Goal: Transaction & Acquisition: Purchase product/service

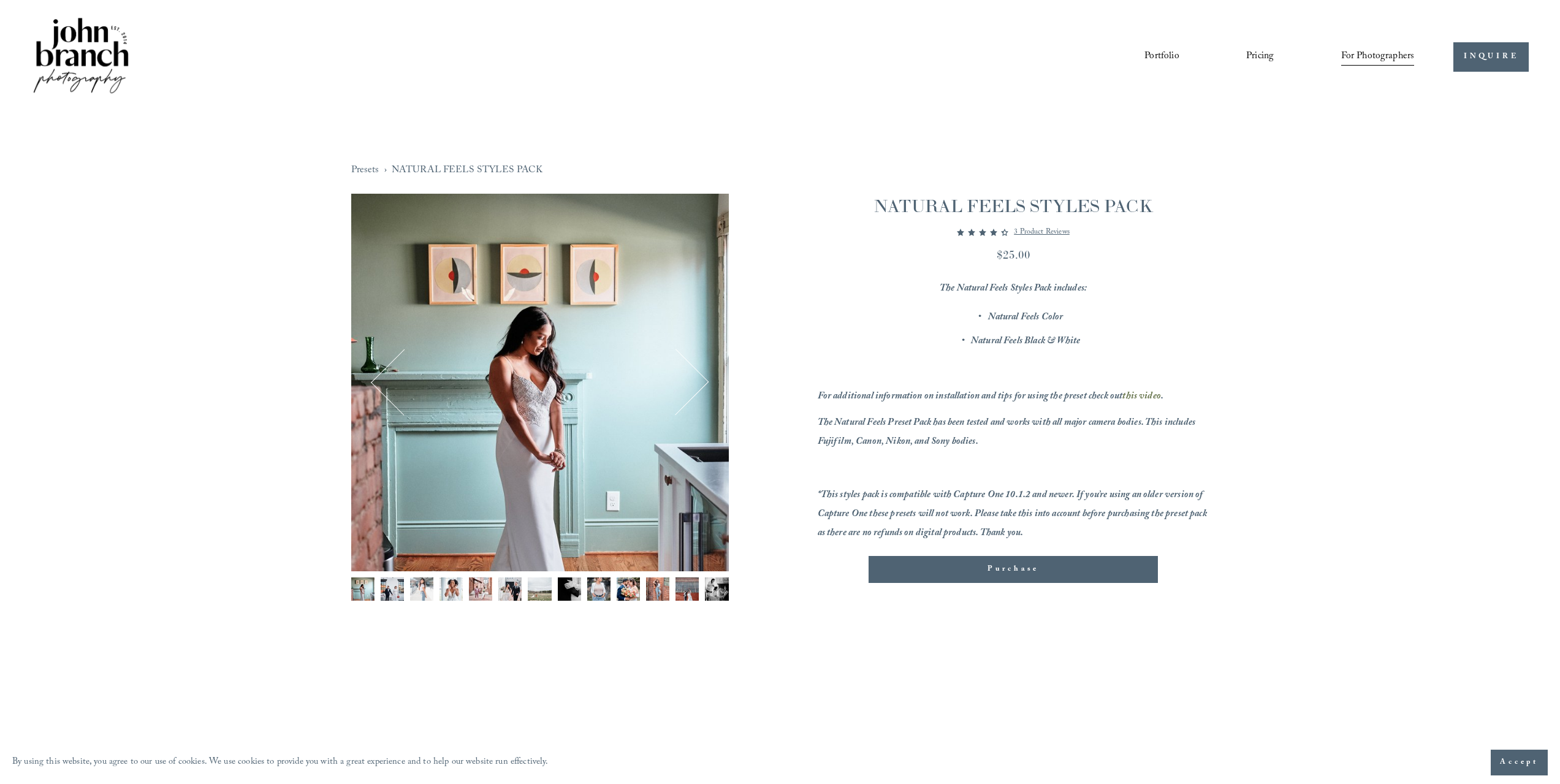
click at [390, 586] on img "Image 2 of 13" at bounding box center [392, 589] width 23 height 23
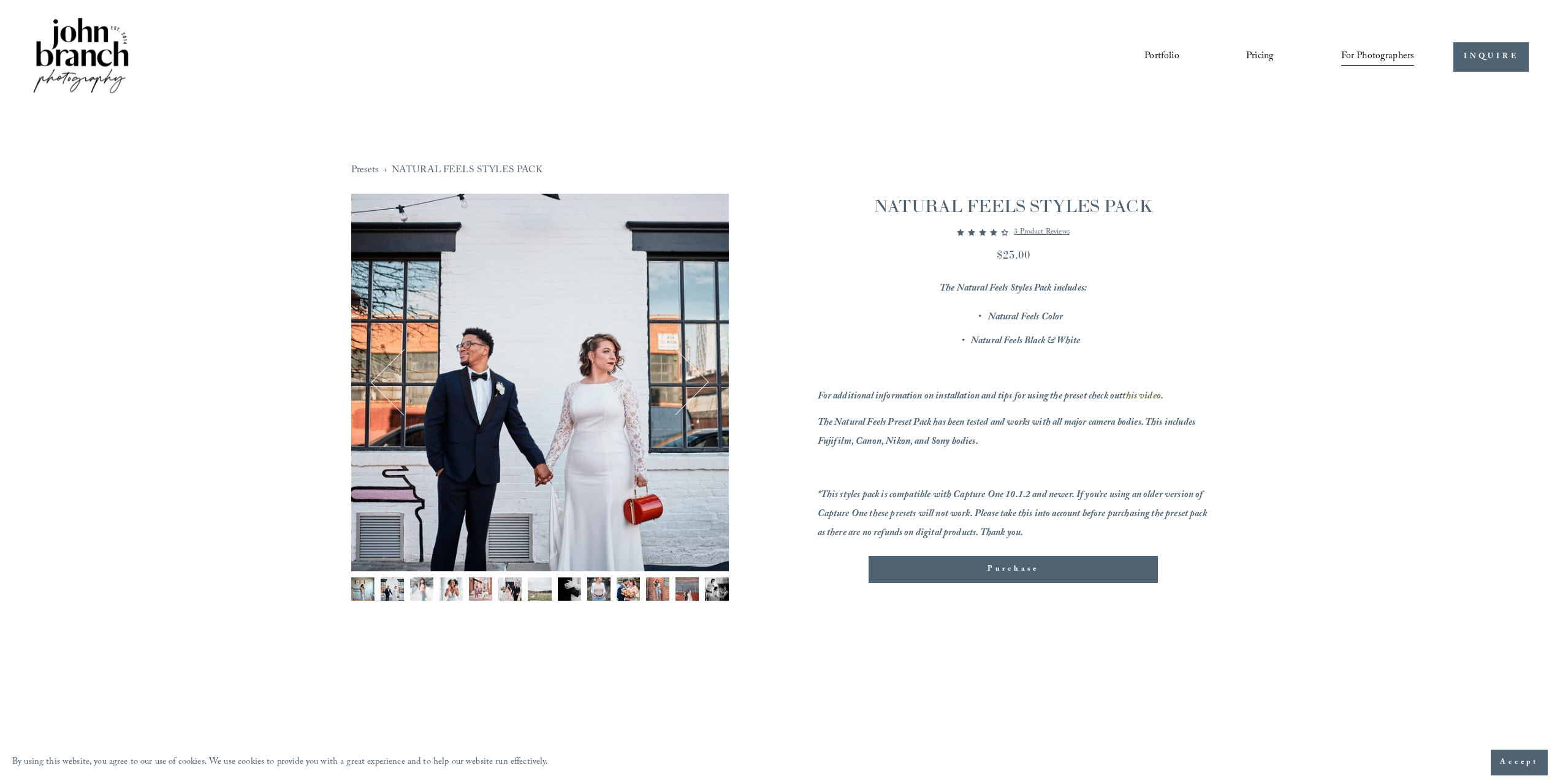
click at [417, 587] on img "Image 3 of 13" at bounding box center [421, 589] width 23 height 23
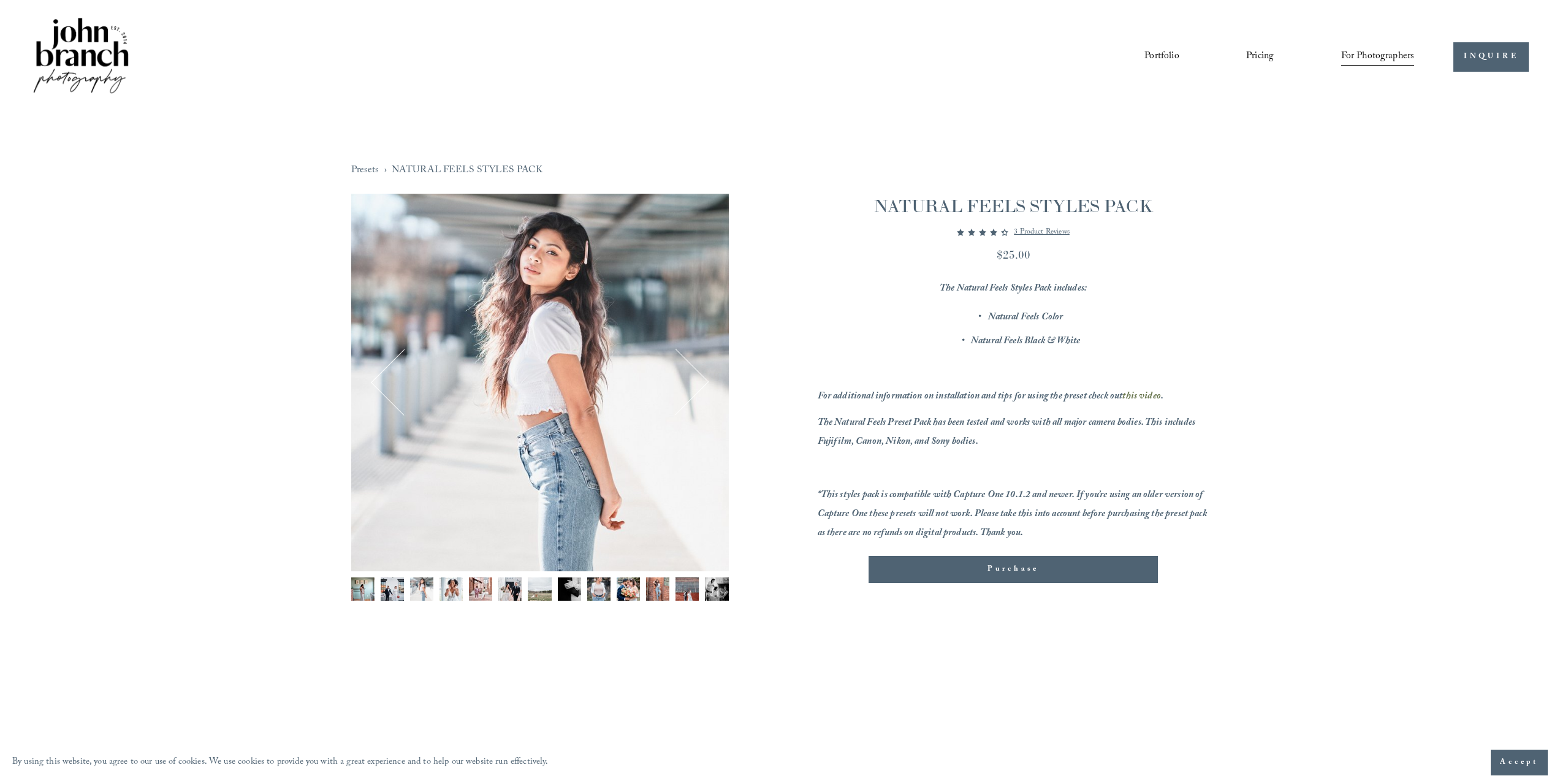
click at [446, 587] on img "Image 4 of 13" at bounding box center [451, 589] width 23 height 23
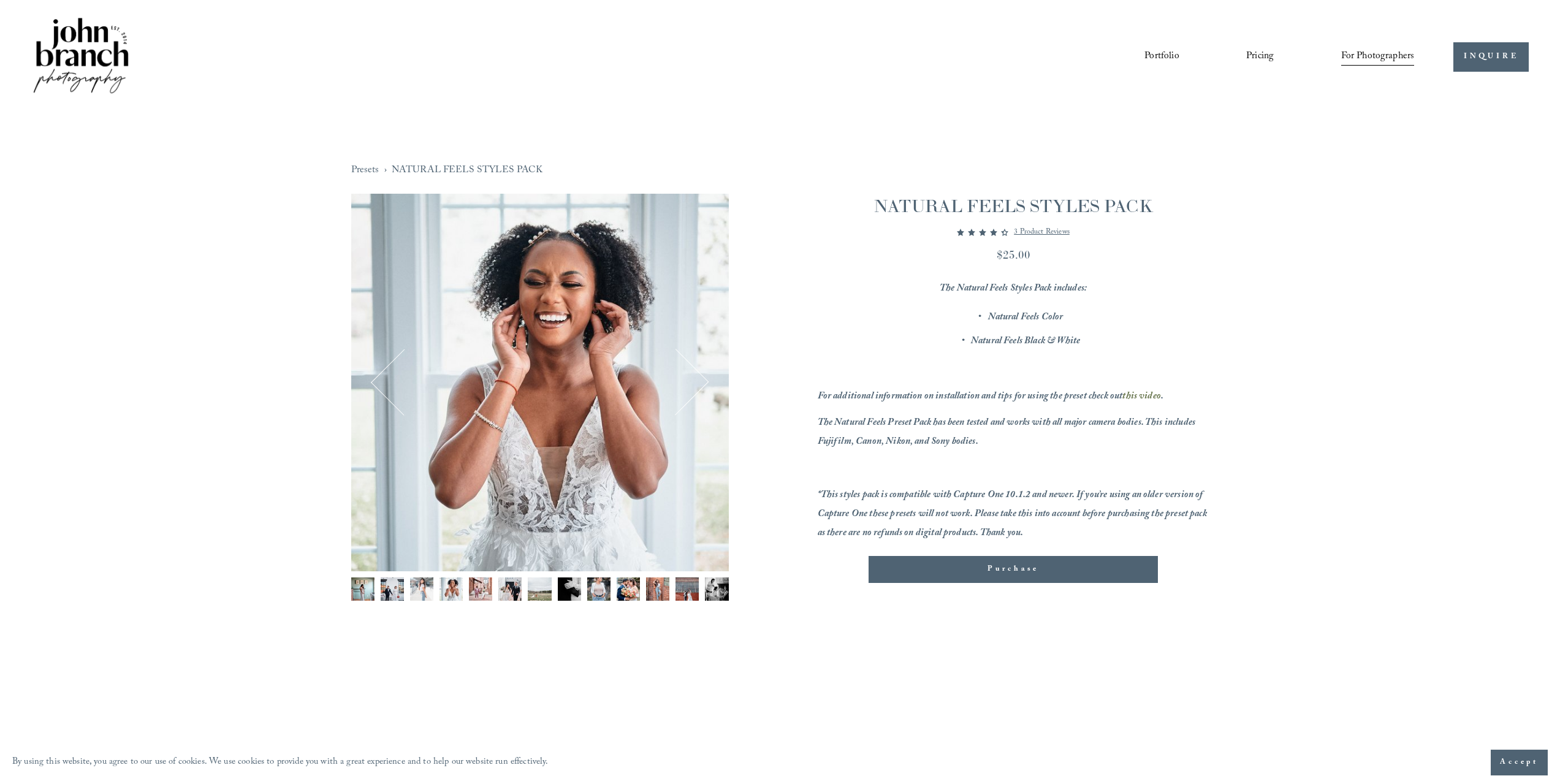
click at [474, 589] on img "Image 5 of 13" at bounding box center [480, 589] width 23 height 23
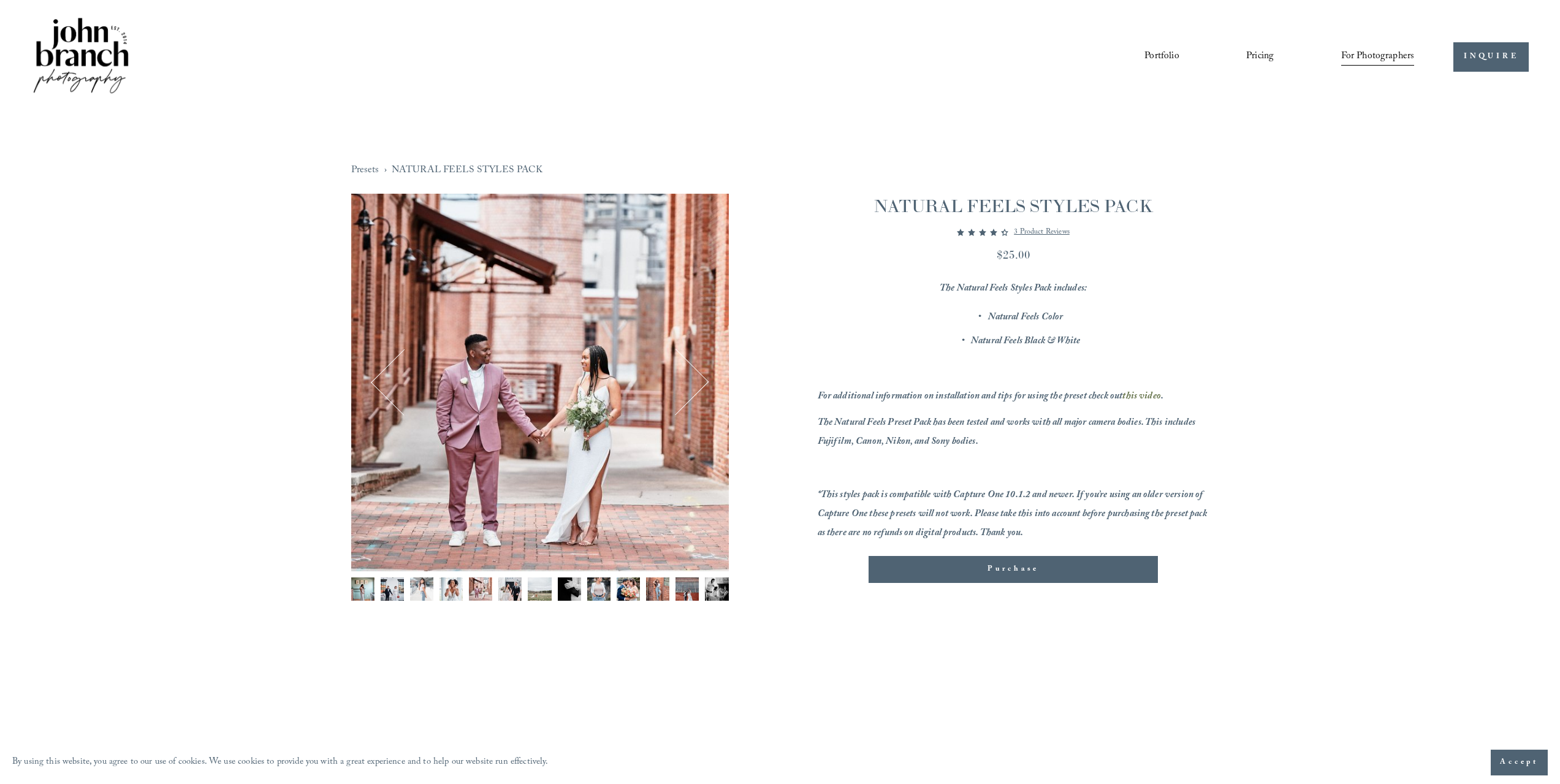
click at [498, 590] on div "Gallery thumbnails" at bounding box center [539, 593] width 378 height 30
click at [504, 593] on img "Image 6 of 13" at bounding box center [509, 589] width 23 height 23
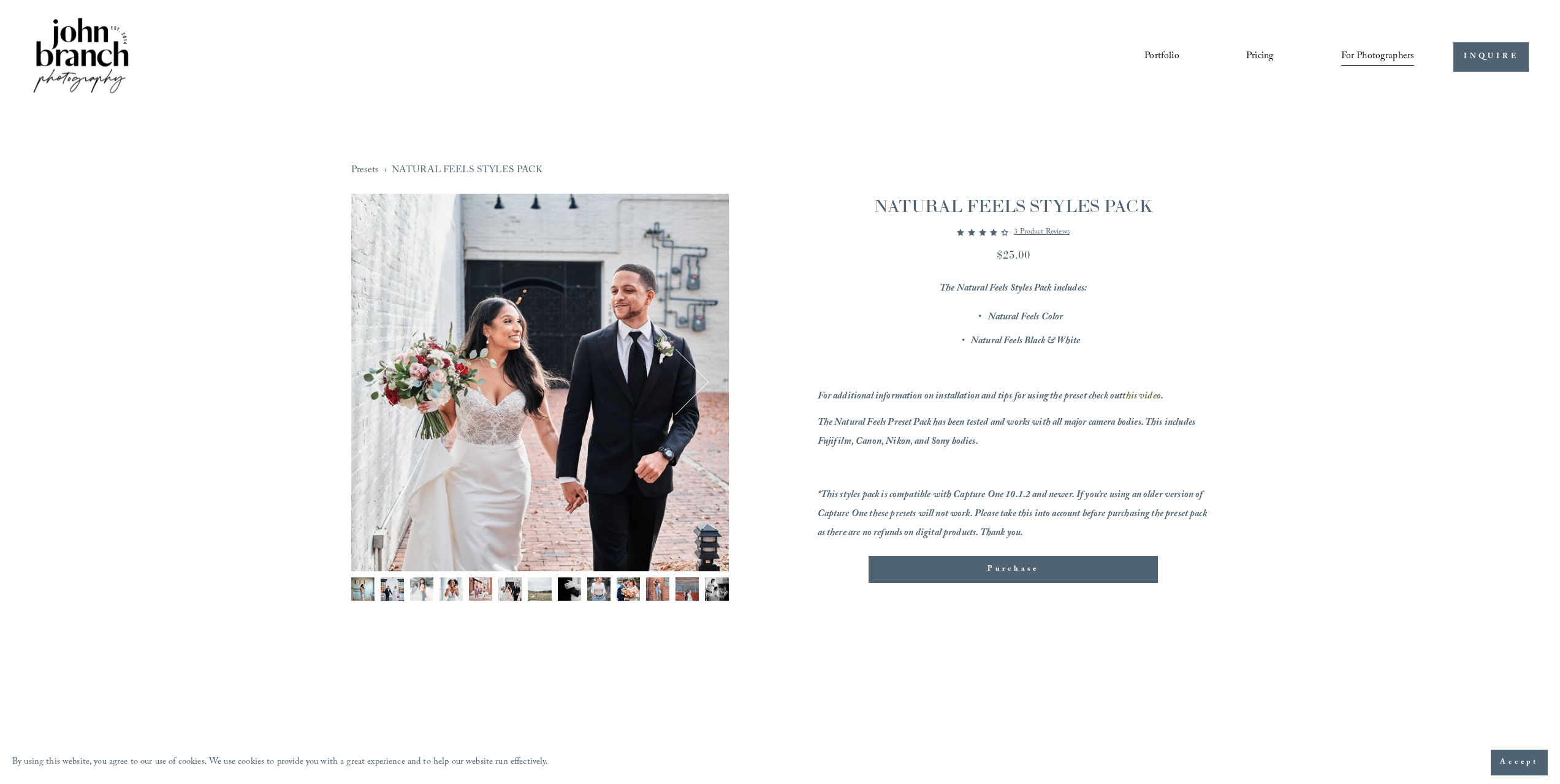
click at [538, 593] on img "Image 7 of 13" at bounding box center [539, 589] width 23 height 23
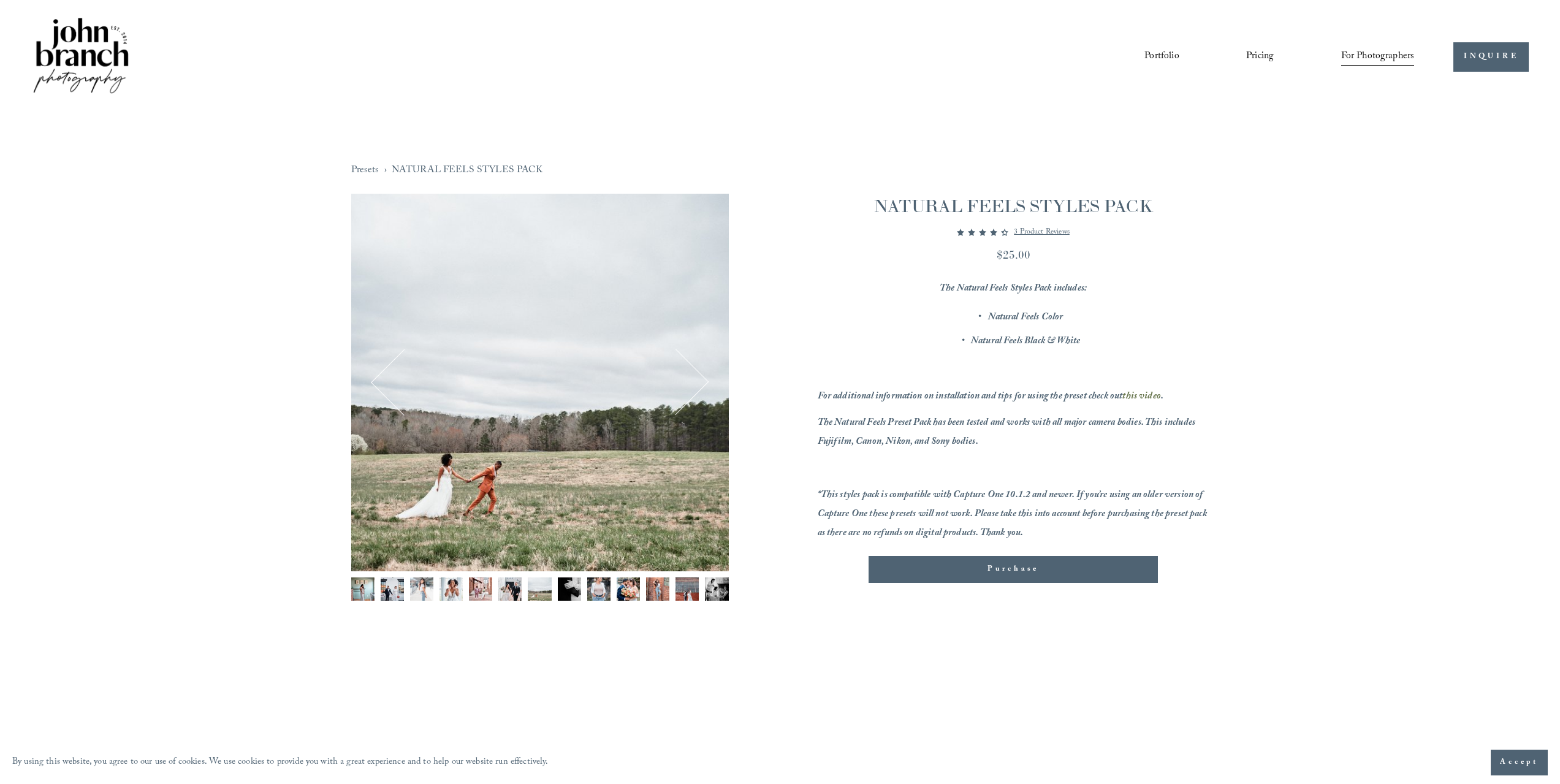
click at [565, 590] on img "Image 8 of 13" at bounding box center [569, 589] width 23 height 23
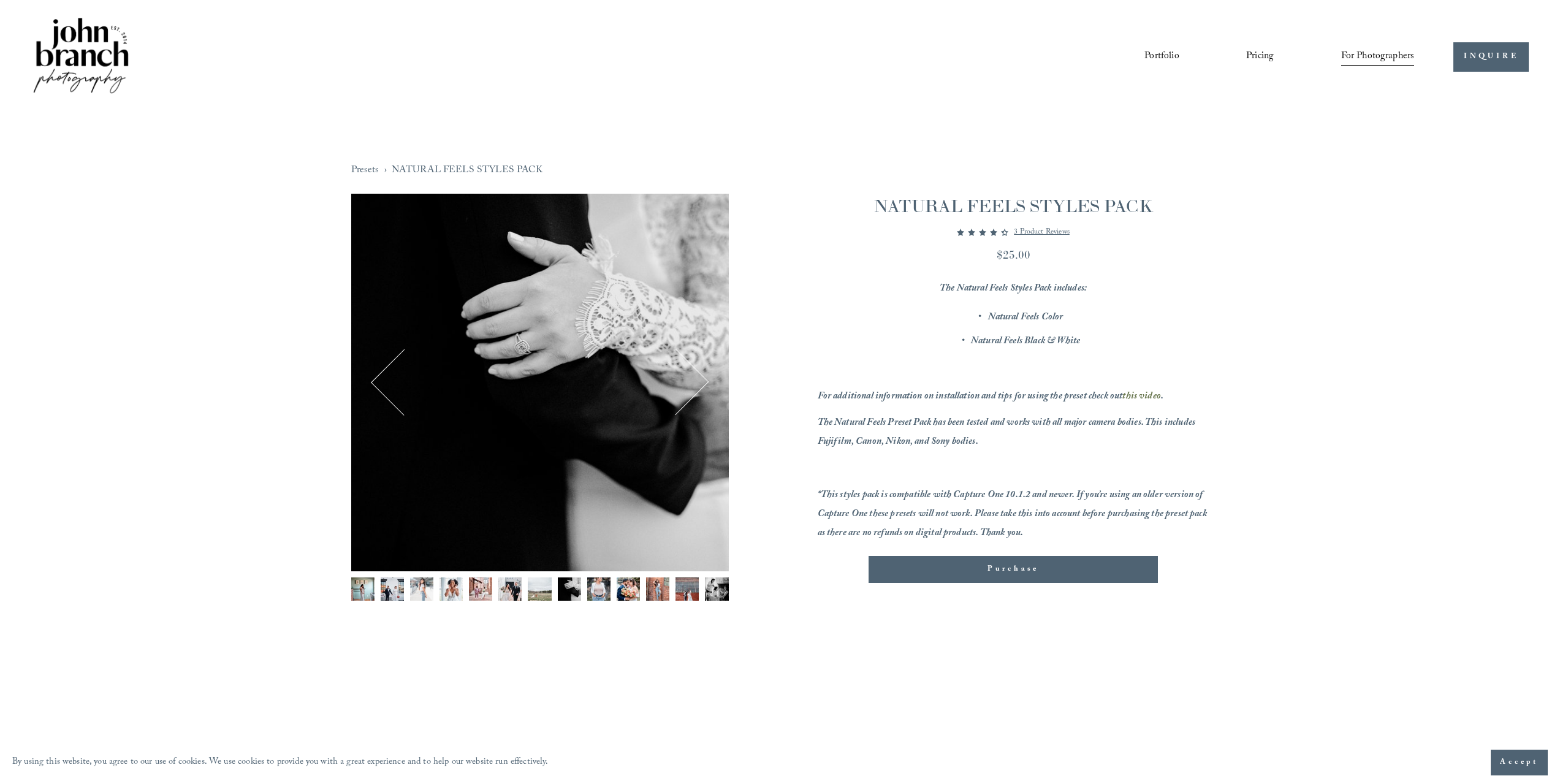
click at [591, 589] on img "Image 9 of 13" at bounding box center [598, 589] width 23 height 23
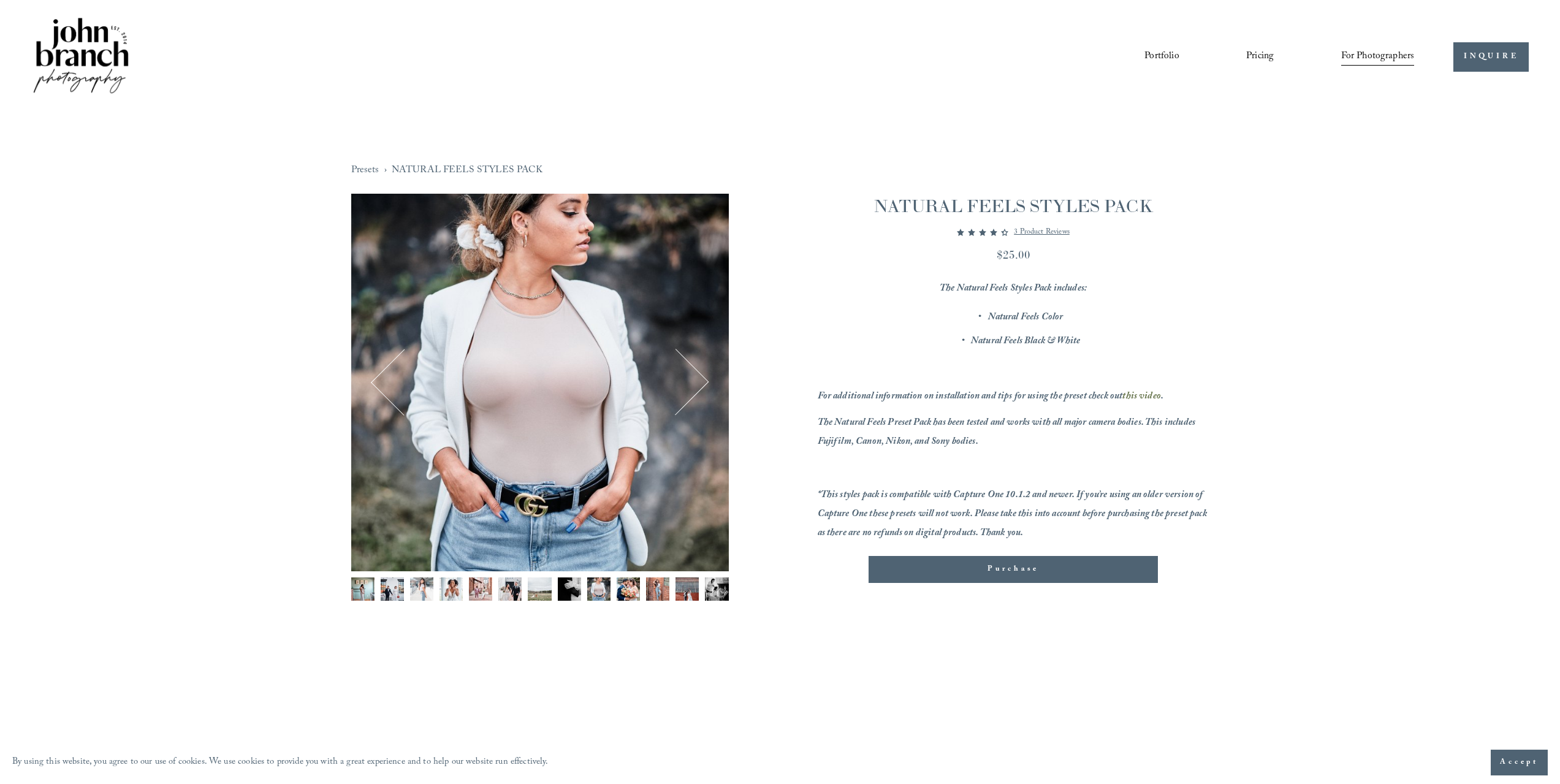
click at [613, 589] on div "Gallery thumbnails" at bounding box center [539, 593] width 378 height 30
click at [626, 594] on img "Image 10 of 13" at bounding box center [628, 589] width 23 height 23
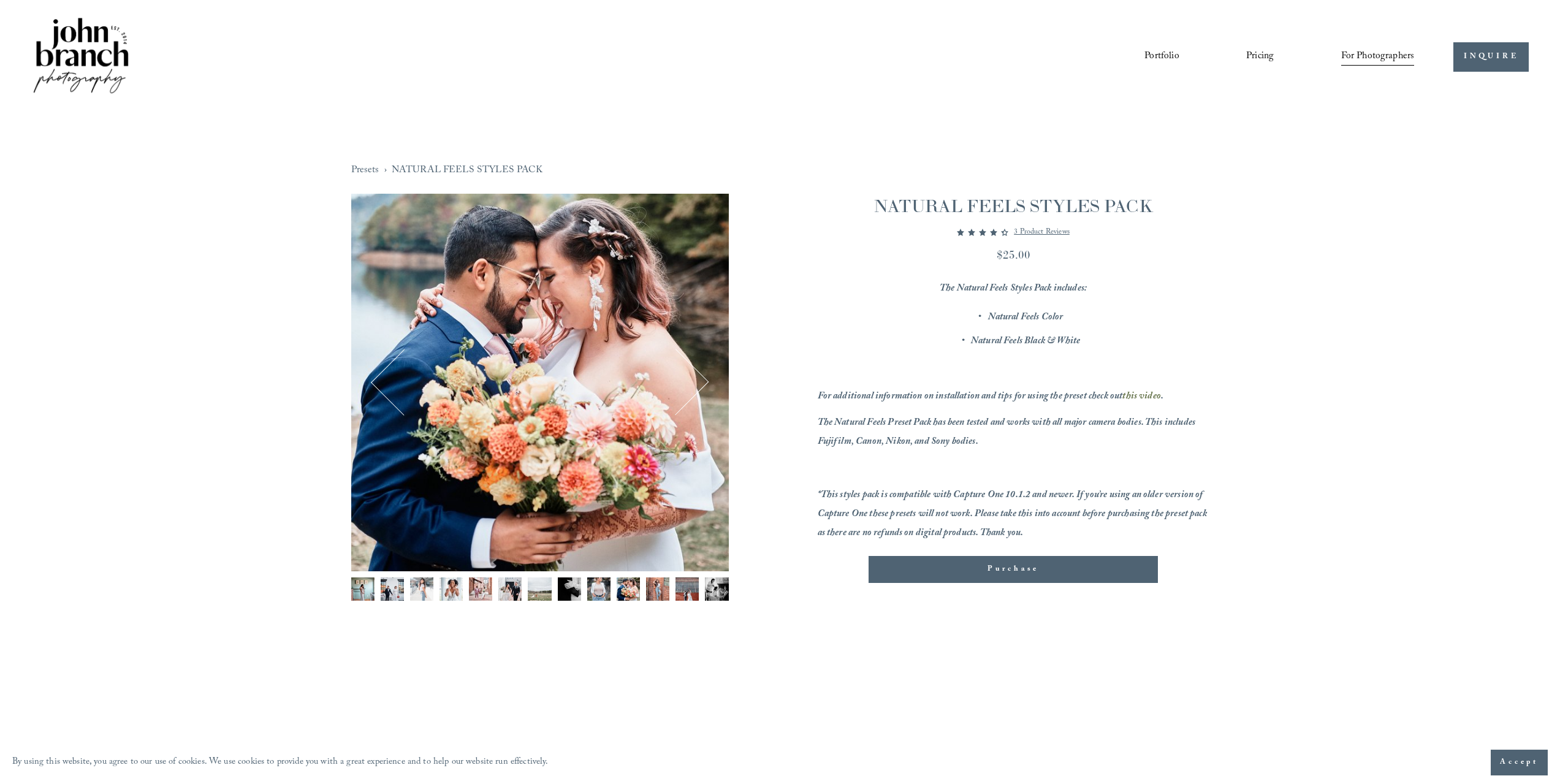
click at [654, 593] on img "Image 11 of 13" at bounding box center [658, 589] width 23 height 23
